Goal: Task Accomplishment & Management: Use online tool/utility

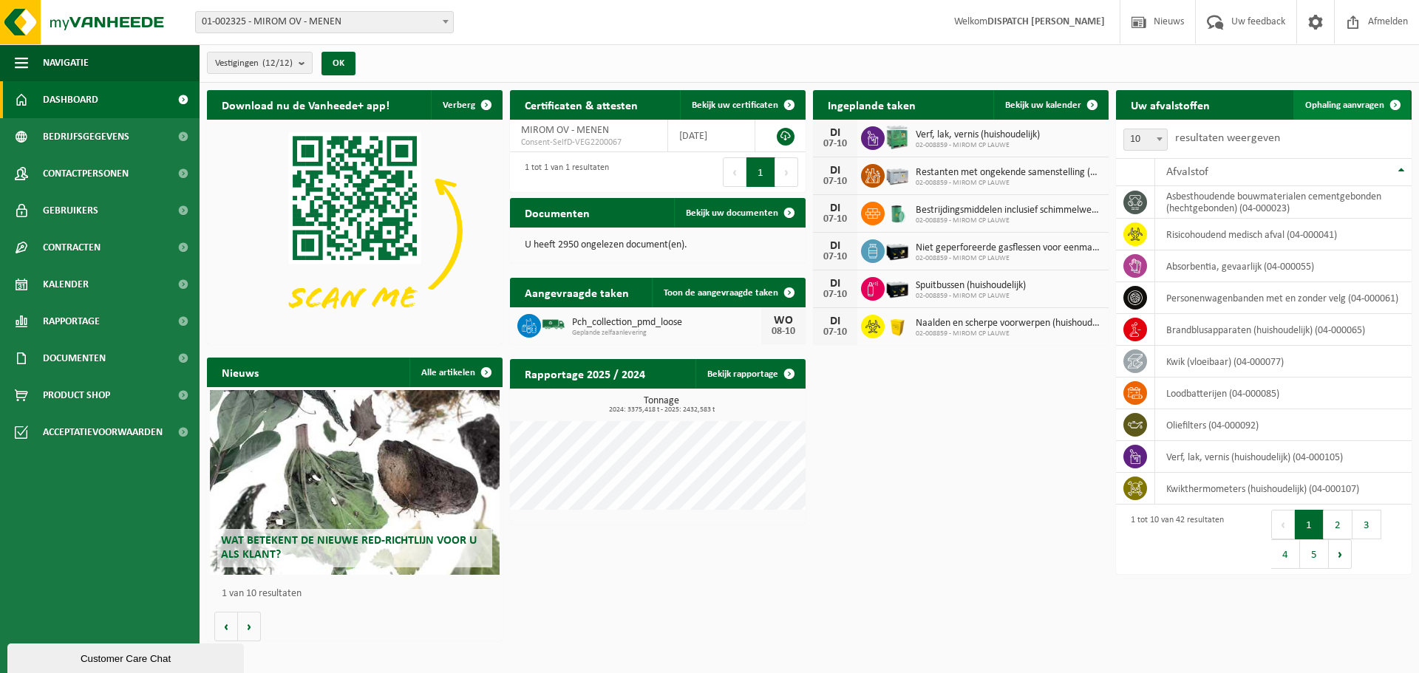
click at [1350, 97] on link "Ophaling aanvragen" at bounding box center [1351, 105] width 117 height 30
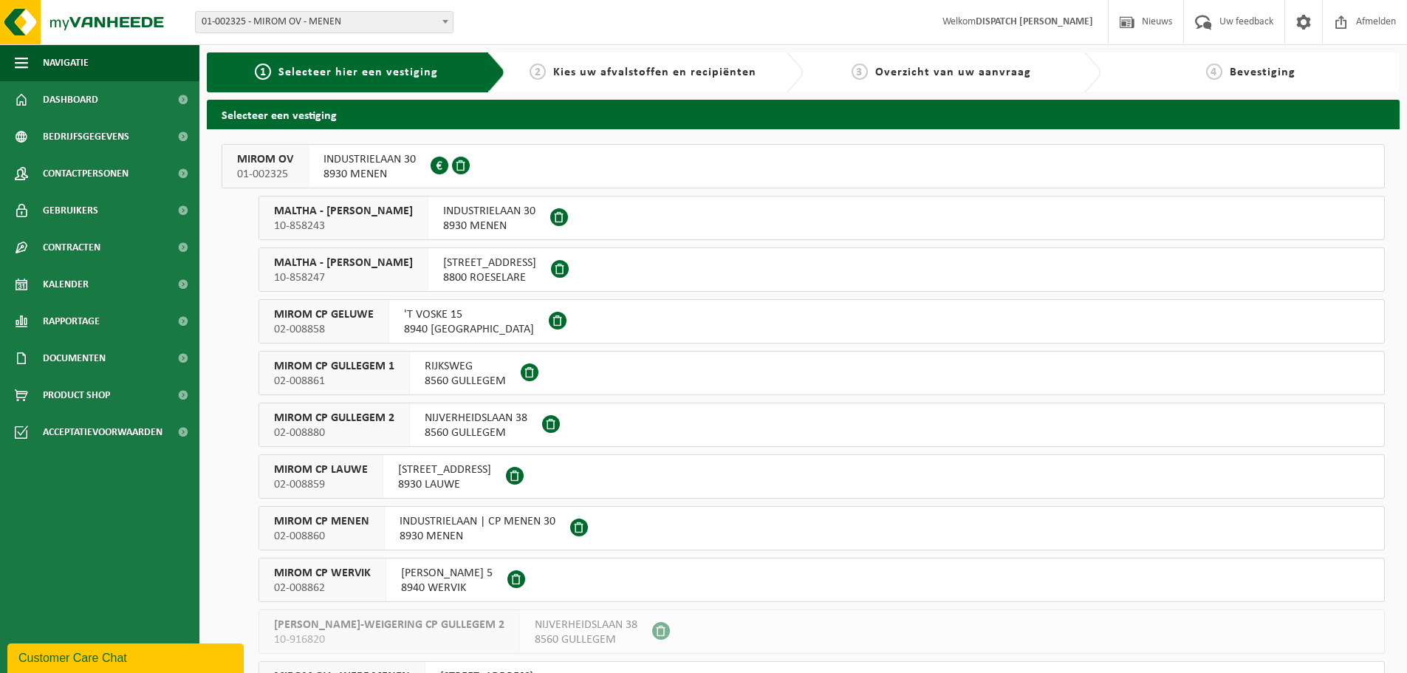
scroll to position [144, 0]
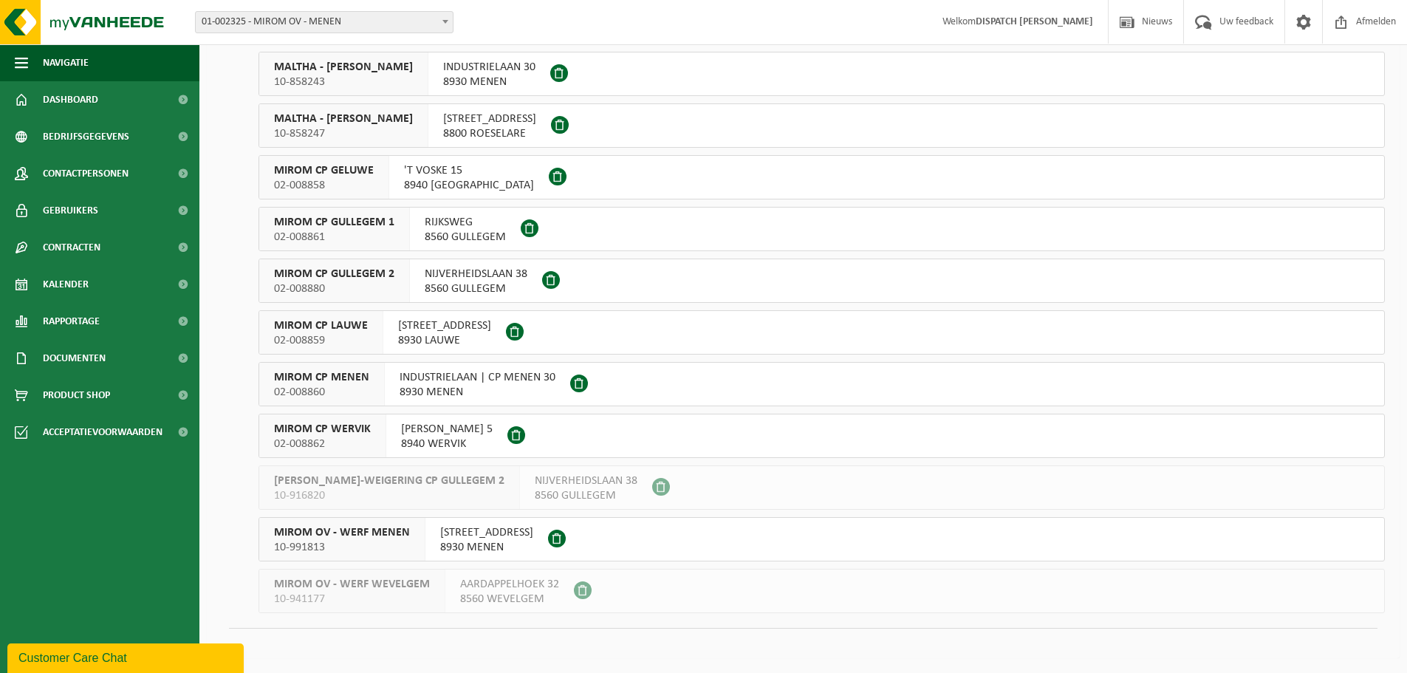
click at [374, 277] on span "MIROM CP GULLEGEM 2" at bounding box center [334, 274] width 120 height 15
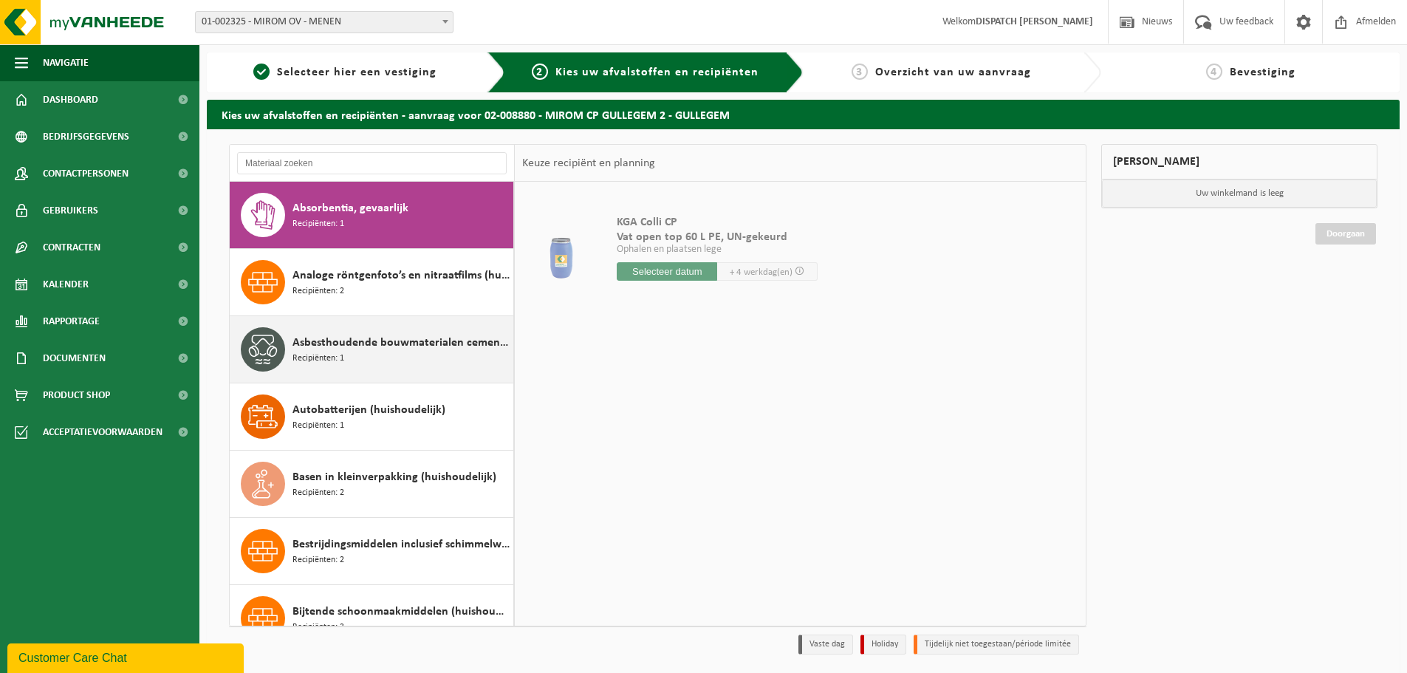
scroll to position [92, 0]
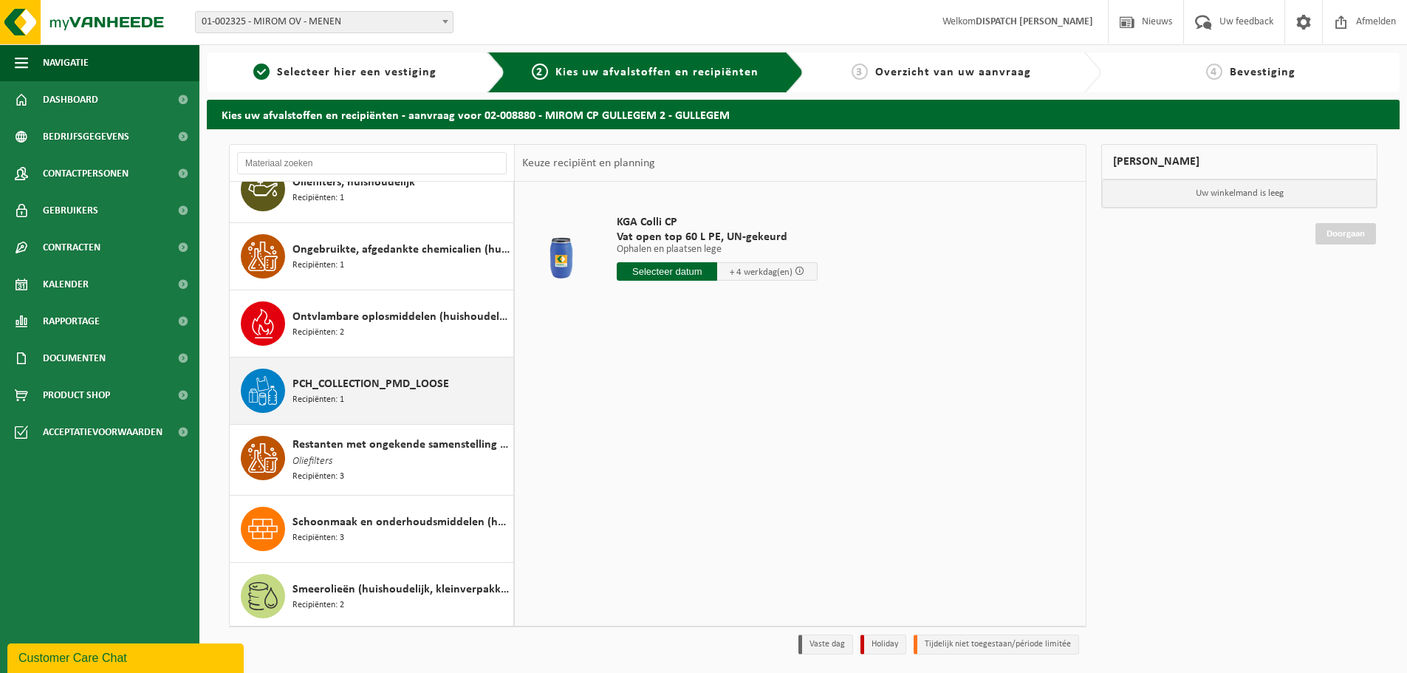
click at [378, 400] on div "PCH_COLLECTION_PMD_LOOSE Recipiënten: 1" at bounding box center [401, 391] width 217 height 44
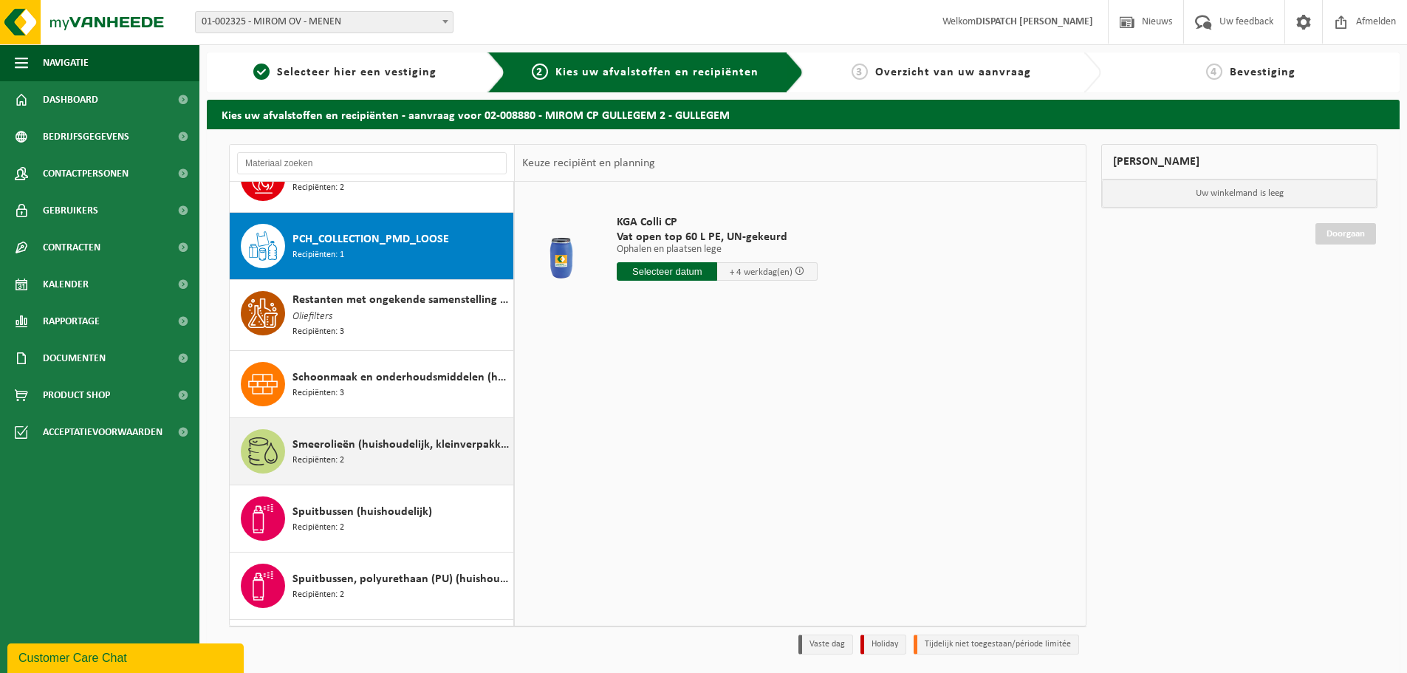
scroll to position [1210, 0]
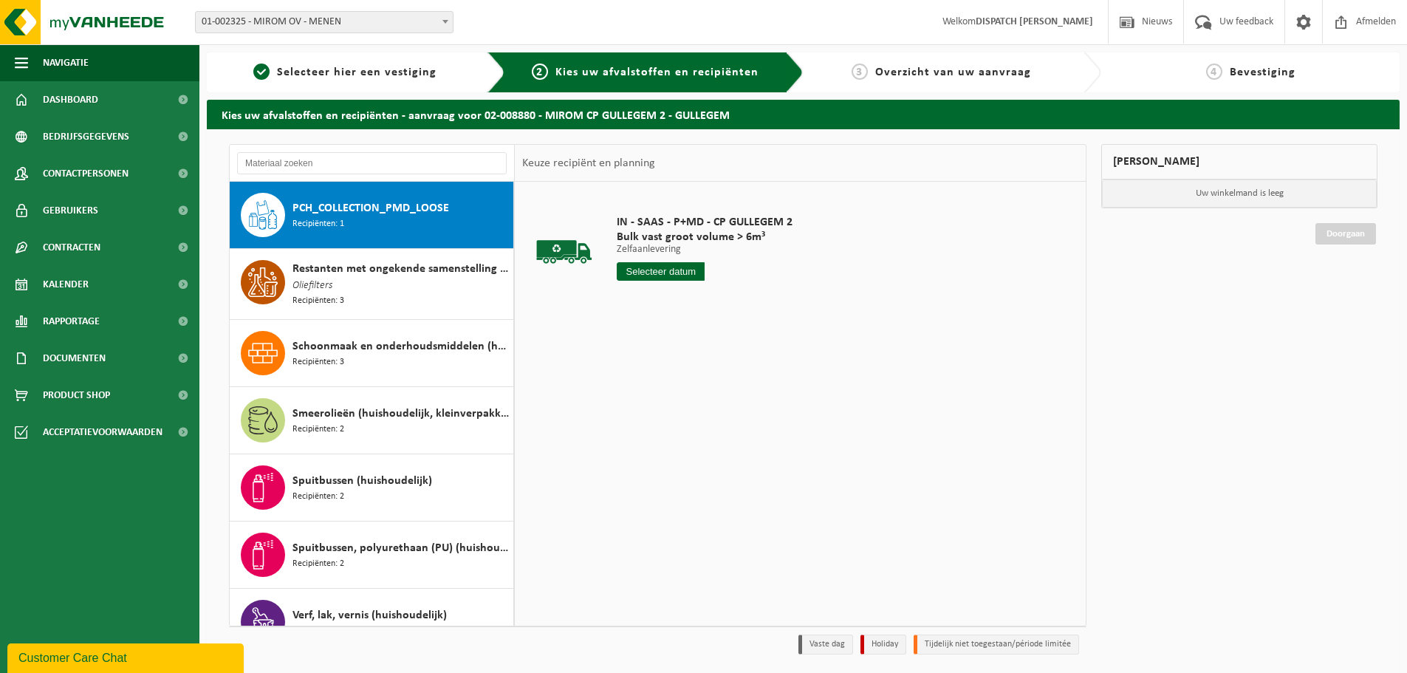
click at [624, 285] on div "IN - SAAS - P+MD - CP GULLEGEM 2 Bulk vast groot volume > 6m³ Zelfaanlevering Z…" at bounding box center [705, 251] width 191 height 103
click at [656, 271] on input "text" at bounding box center [661, 271] width 88 height 18
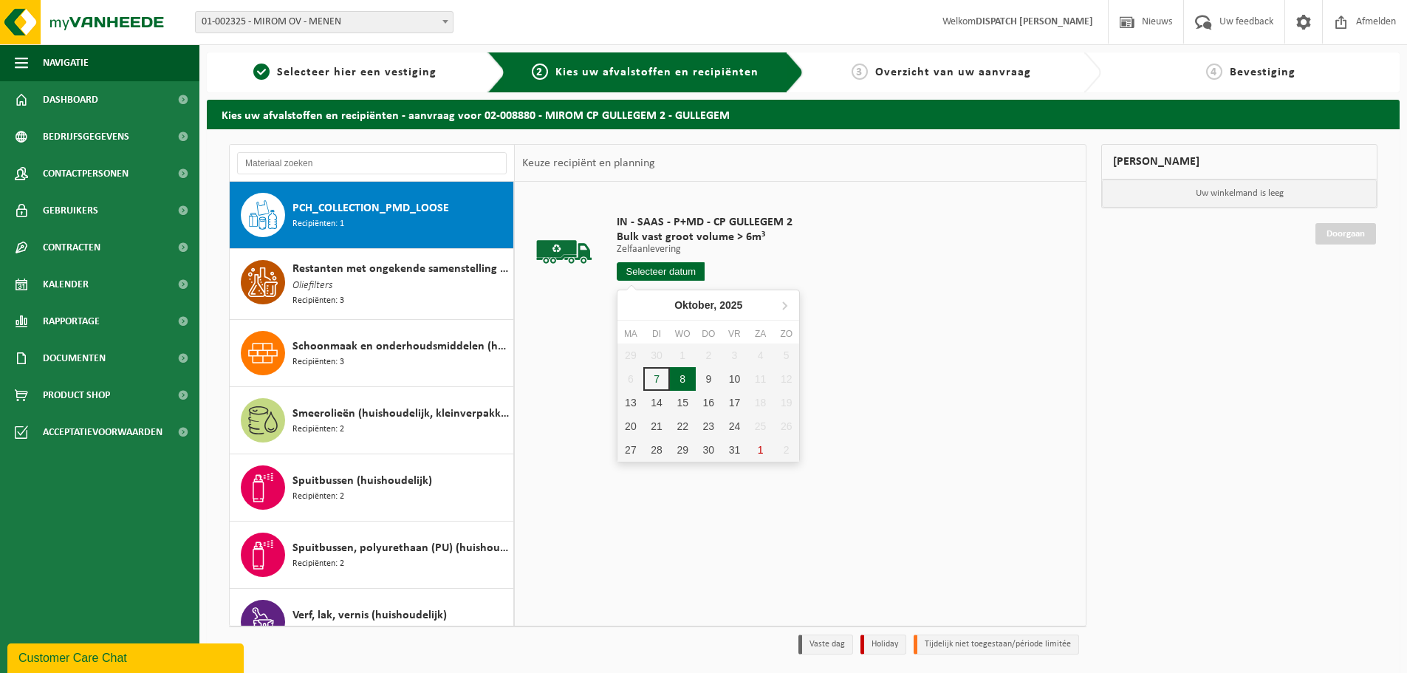
click at [678, 374] on div "8" at bounding box center [683, 379] width 26 height 24
type input "Van 2025-10-08"
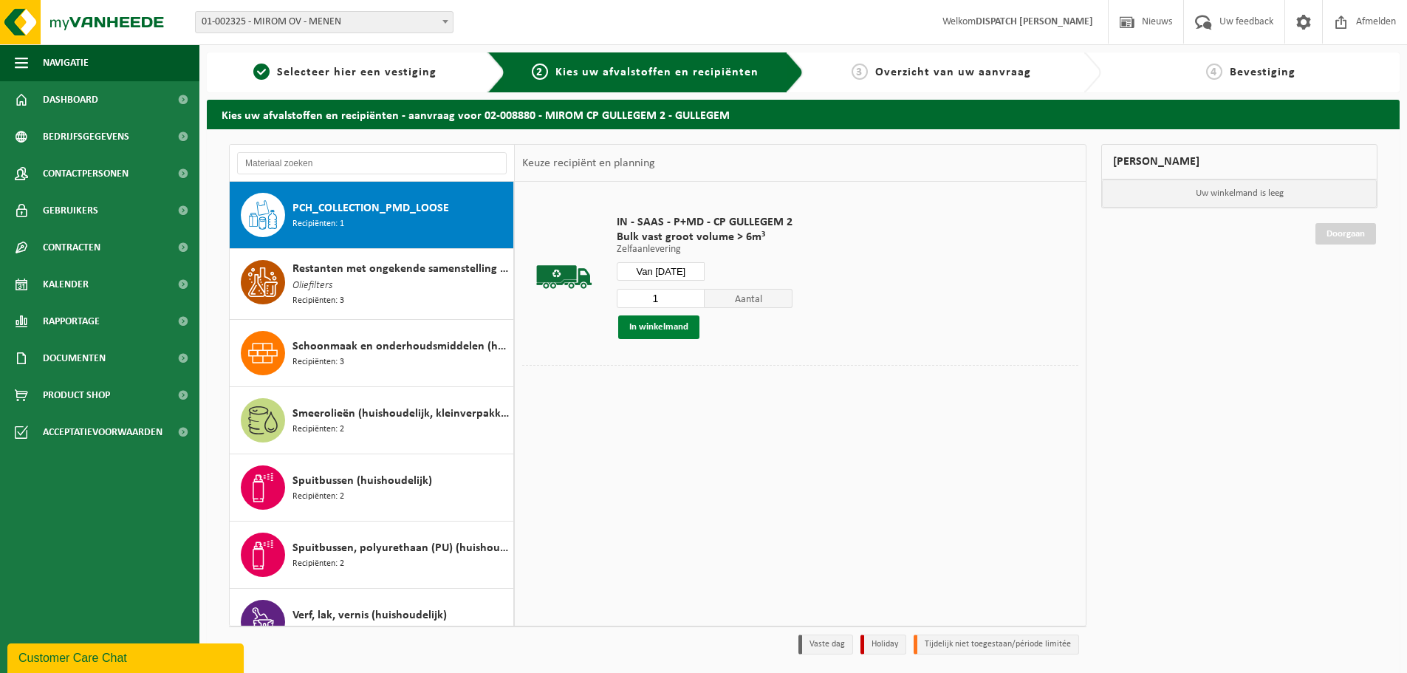
click at [666, 325] on button "In winkelmand" at bounding box center [658, 327] width 81 height 24
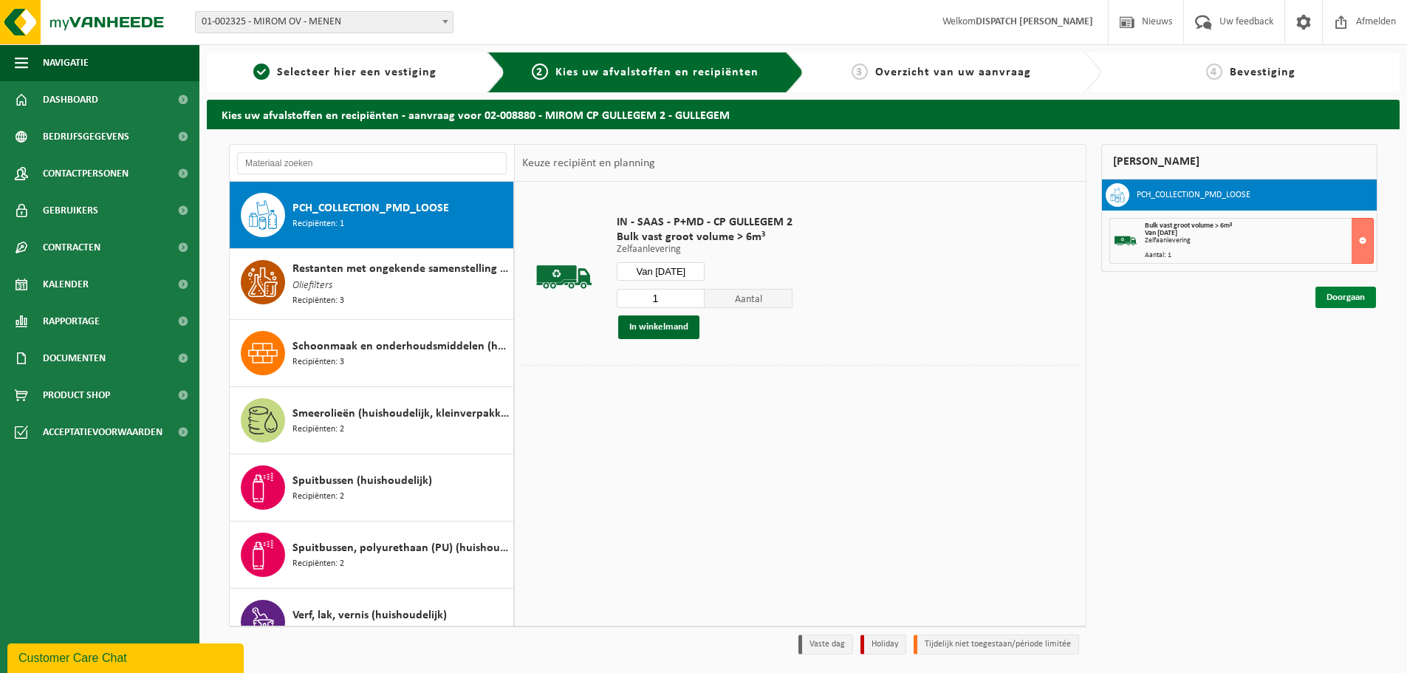
click at [1346, 301] on link "Doorgaan" at bounding box center [1346, 297] width 61 height 21
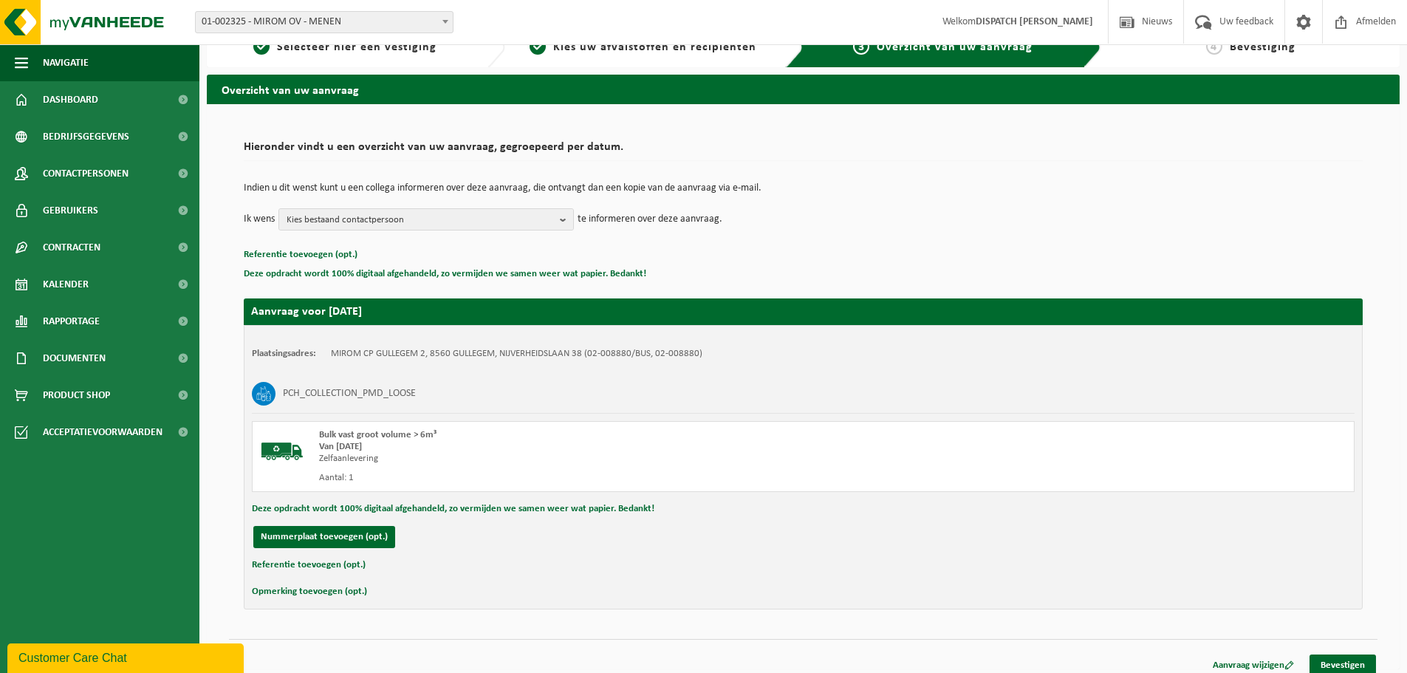
scroll to position [36, 0]
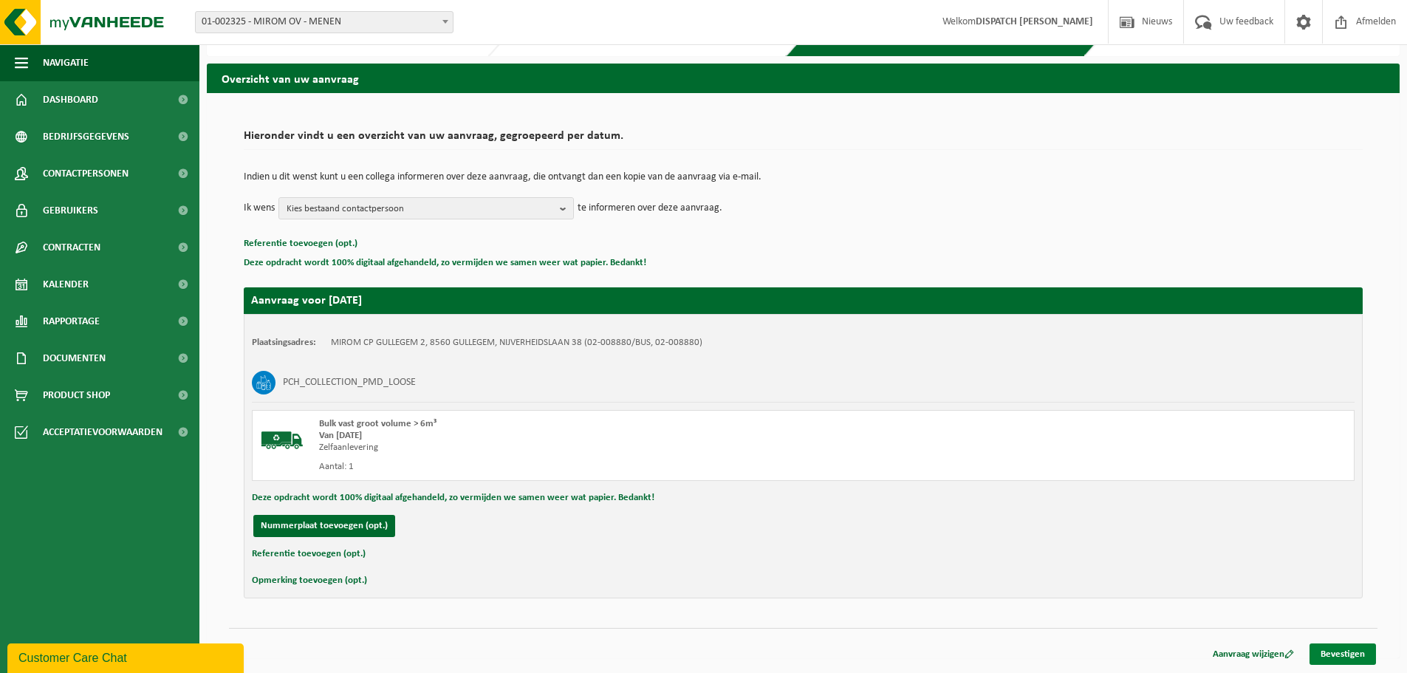
click at [1351, 648] on link "Bevestigen" at bounding box center [1343, 654] width 66 height 21
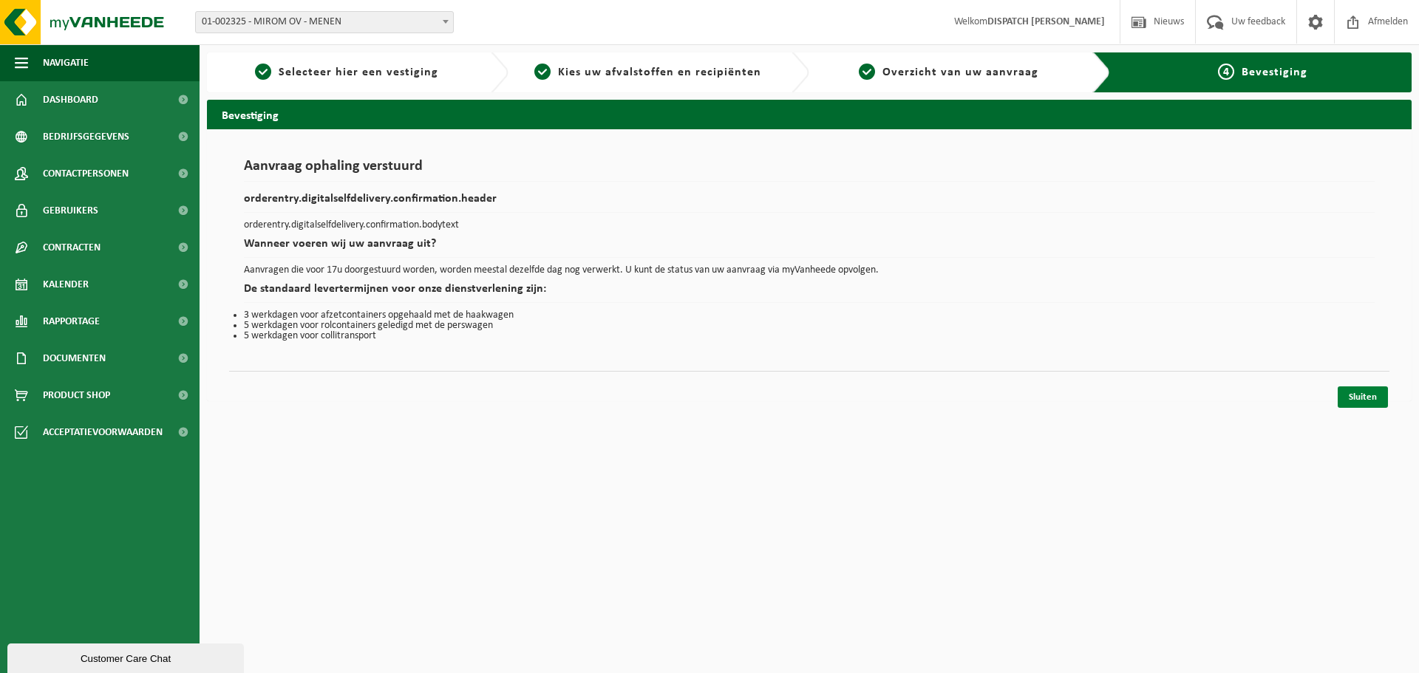
click at [1354, 392] on link "Sluiten" at bounding box center [1362, 396] width 50 height 21
